Goal: Task Accomplishment & Management: Complete application form

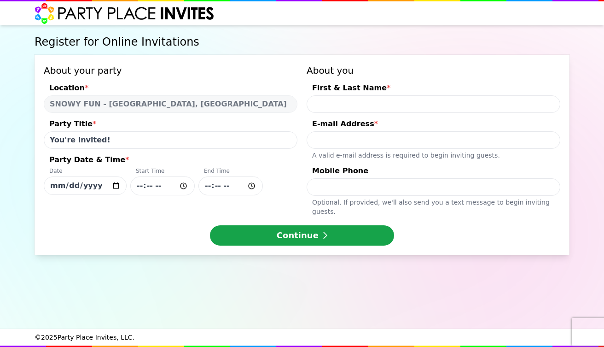
select select "540162"
click at [88, 183] on input "[DATE]" at bounding box center [85, 185] width 83 height 18
click at [65, 189] on input "[DATE]" at bounding box center [85, 185] width 83 height 18
click at [53, 187] on input "[DATE]" at bounding box center [85, 185] width 83 height 18
click at [68, 188] on input "[DATE]" at bounding box center [85, 185] width 83 height 18
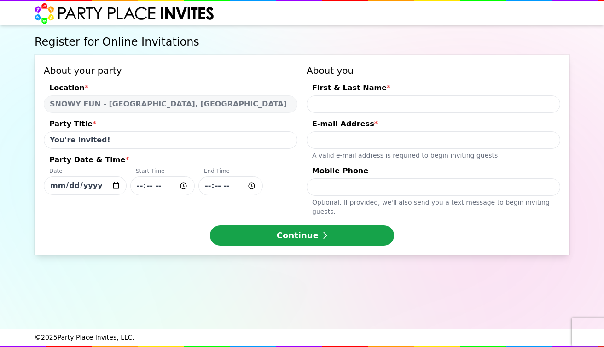
type input "[DATE]"
click at [154, 186] on input "Party Date & Time * Date [DATE] Start Time End Time" at bounding box center [162, 185] width 64 height 19
click at [147, 186] on input "Party Date & Time * Date [DATE] Start Time End Time" at bounding box center [162, 185] width 64 height 19
click at [152, 186] on input "Party Date & Time * Date [DATE] Start Time End Time" at bounding box center [162, 185] width 64 height 19
type input "11:00"
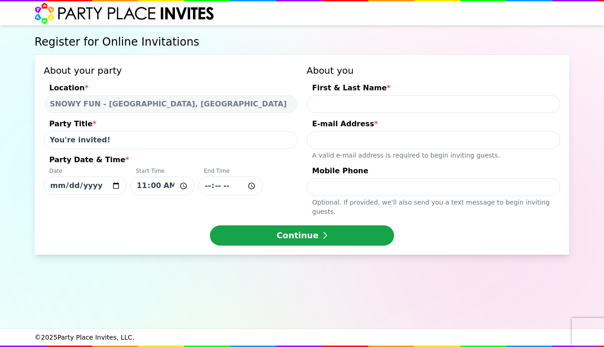
click at [211, 188] on input "Party Date & Time * Date [DATE] Start Time 11:00 End Time" at bounding box center [230, 185] width 64 height 19
type input "13:00"
click at [113, 140] on input "You're invited!" at bounding box center [171, 139] width 254 height 17
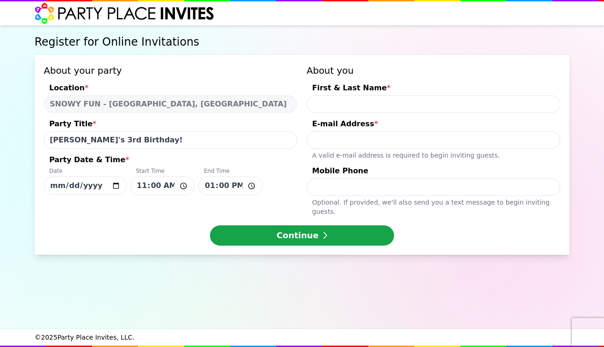
type input "[PERSON_NAME]'s 3rd Birthday!"
type input "[PERSON_NAME]"
type input "s"
type input "[PERSON_NAME][EMAIL_ADDRESS][PERSON_NAME][DOMAIN_NAME]"
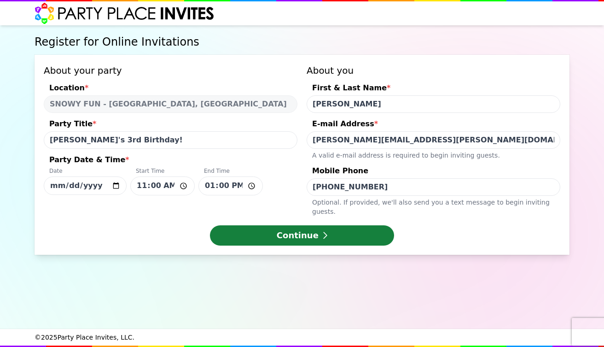
type input "[PHONE_NUMBER]"
click at [312, 227] on button "Continue" at bounding box center [302, 235] width 184 height 20
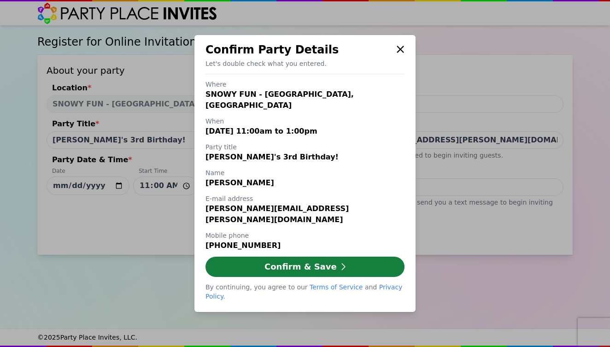
click at [306, 256] on button "Confirm & Save" at bounding box center [304, 266] width 199 height 20
